Goal: Check status: Check status

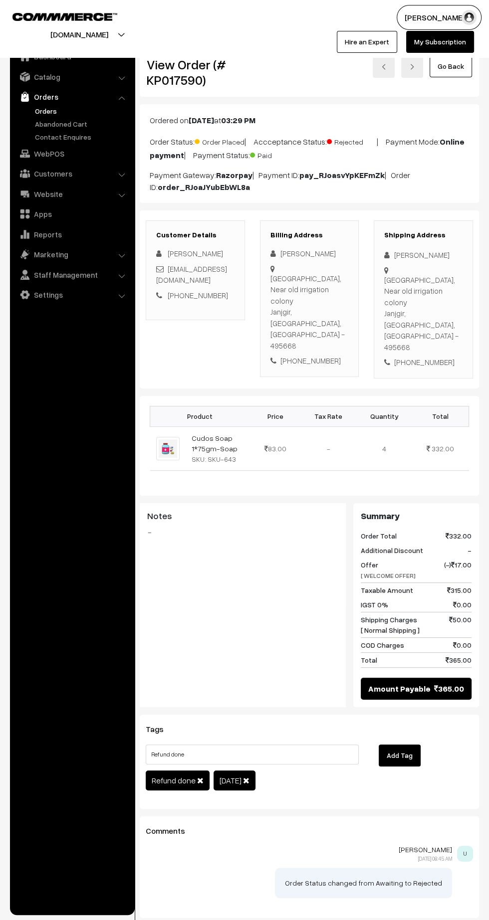
click at [42, 123] on link "Abandoned Cart" at bounding box center [81, 124] width 99 height 10
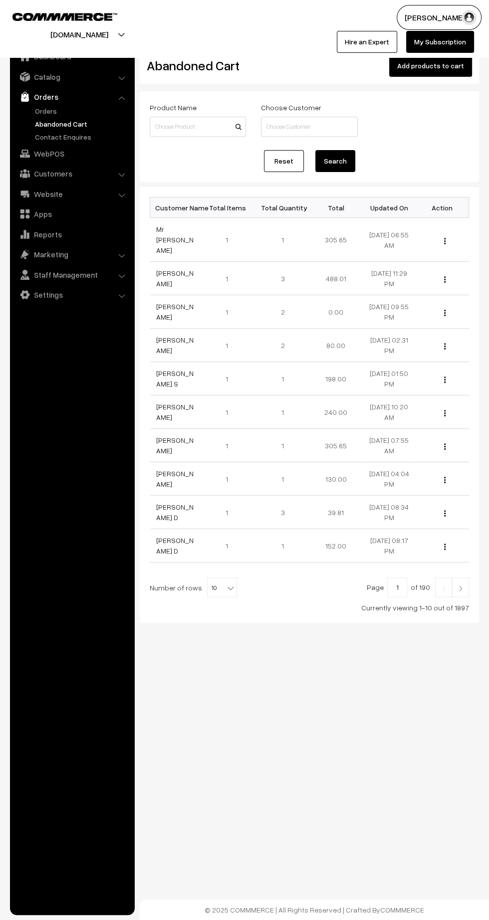
click at [46, 110] on link "Orders" at bounding box center [81, 111] width 99 height 10
